Goal: Information Seeking & Learning: Learn about a topic

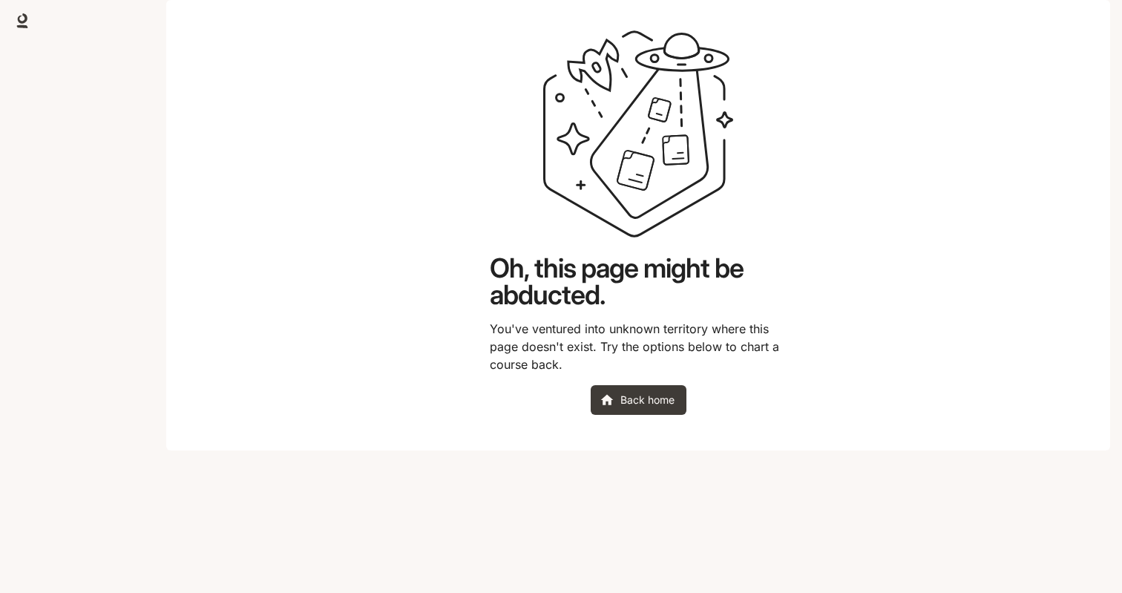
click at [235, 346] on main "Oh, this page might be abducted. You've ventured into unknown territory where t…" at bounding box center [638, 225] width 944 height 451
click at [630, 415] on link "Back home" at bounding box center [639, 400] width 96 height 30
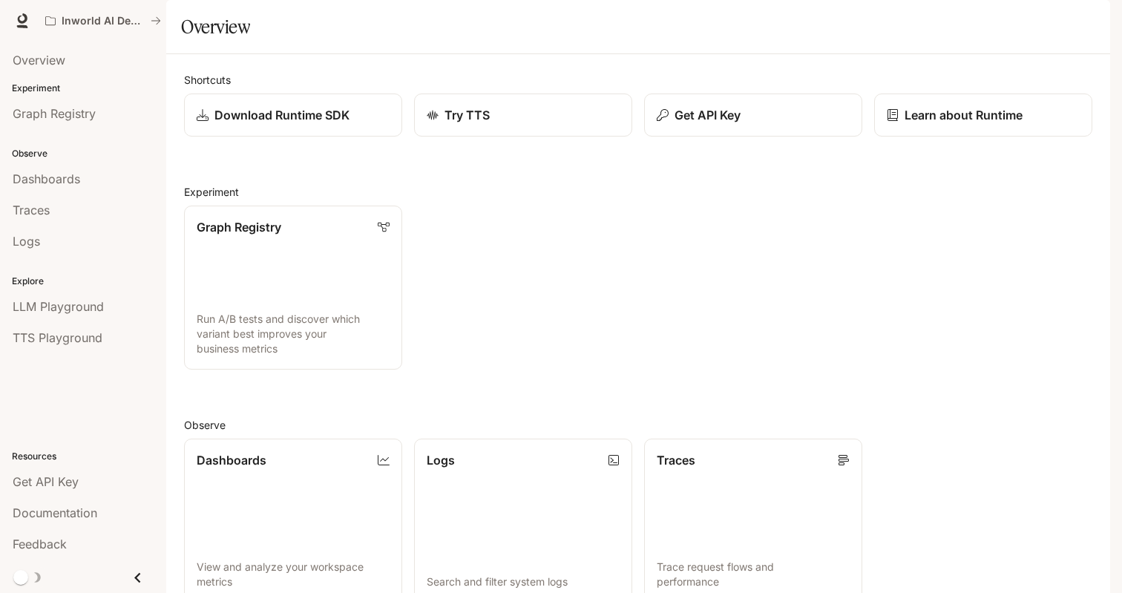
click at [1018, 21] on span "Documentation" at bounding box center [1020, 21] width 73 height 19
